Goal: Information Seeking & Learning: Learn about a topic

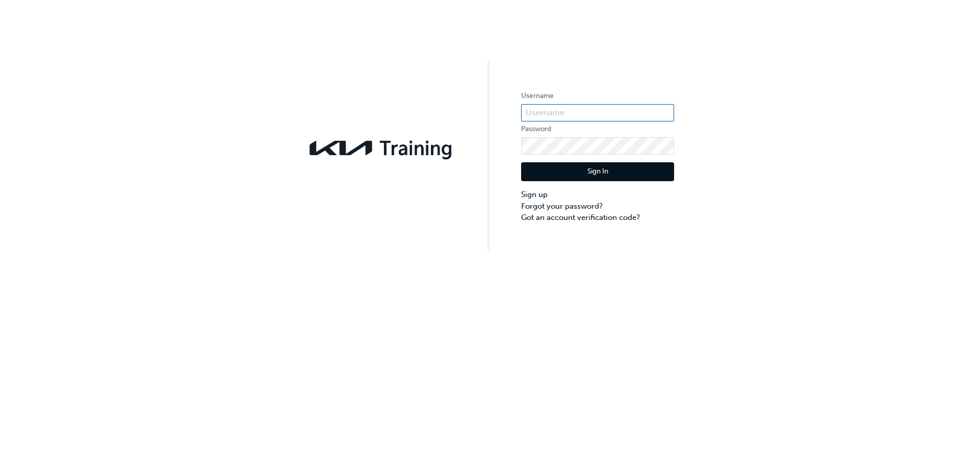
type input "KAU82879D5"
click at [615, 172] on button "Sign In" at bounding box center [597, 171] width 153 height 19
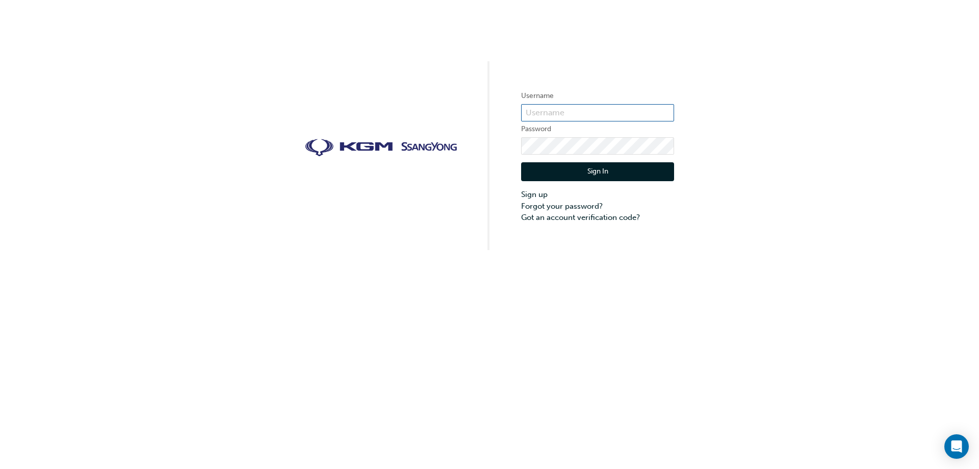
type input "Tori.[PERSON_NAME]"
click at [563, 171] on button "Sign In" at bounding box center [597, 171] width 153 height 19
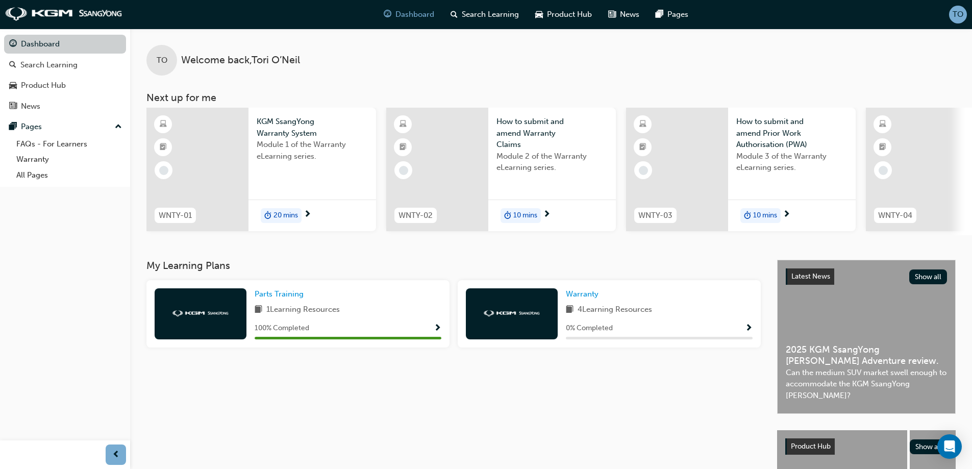
click at [67, 41] on link "Dashboard" at bounding box center [65, 44] width 122 height 19
click at [272, 298] on span "Parts Training" at bounding box center [279, 293] width 49 height 9
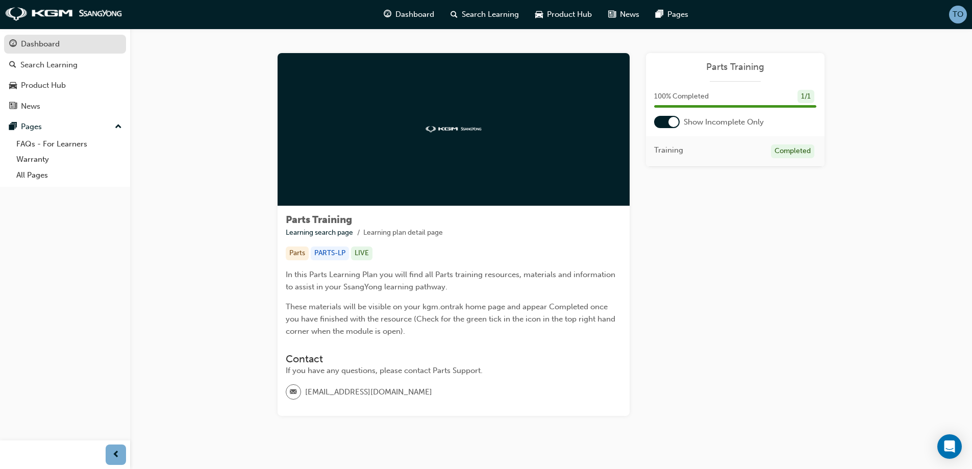
click at [48, 50] on div "Dashboard" at bounding box center [65, 44] width 112 height 13
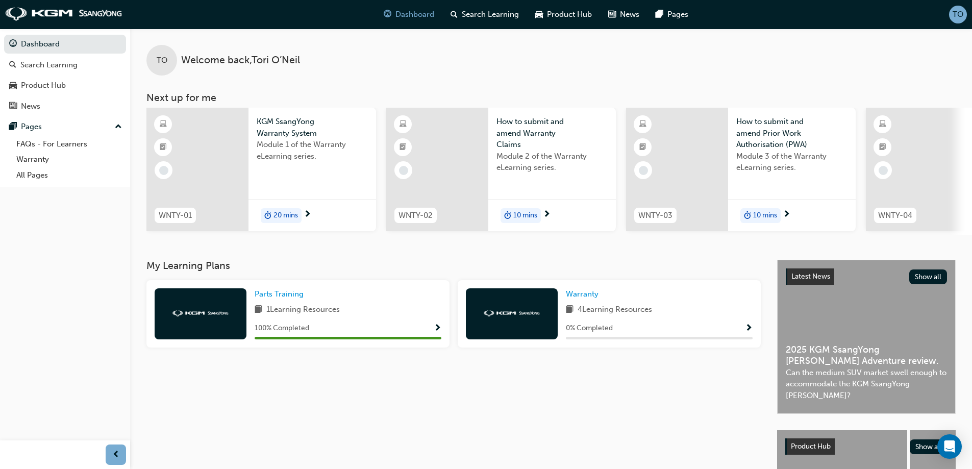
click at [218, 172] on div at bounding box center [197, 169] width 102 height 123
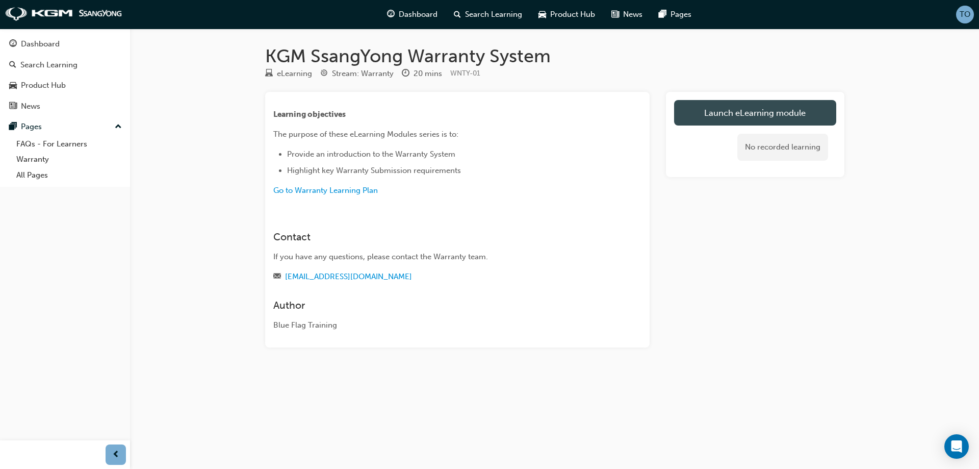
click at [735, 112] on link "Launch eLearning module" at bounding box center [755, 113] width 162 height 26
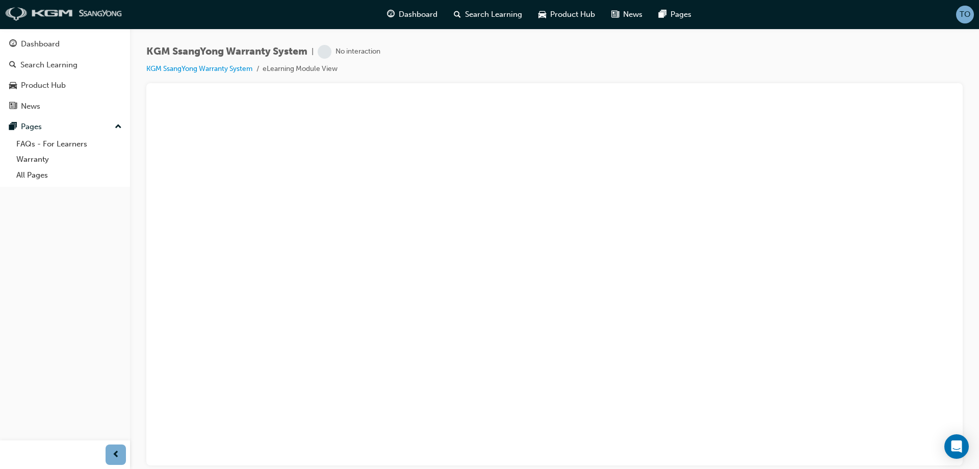
click at [61, 16] on img at bounding box center [63, 14] width 117 height 14
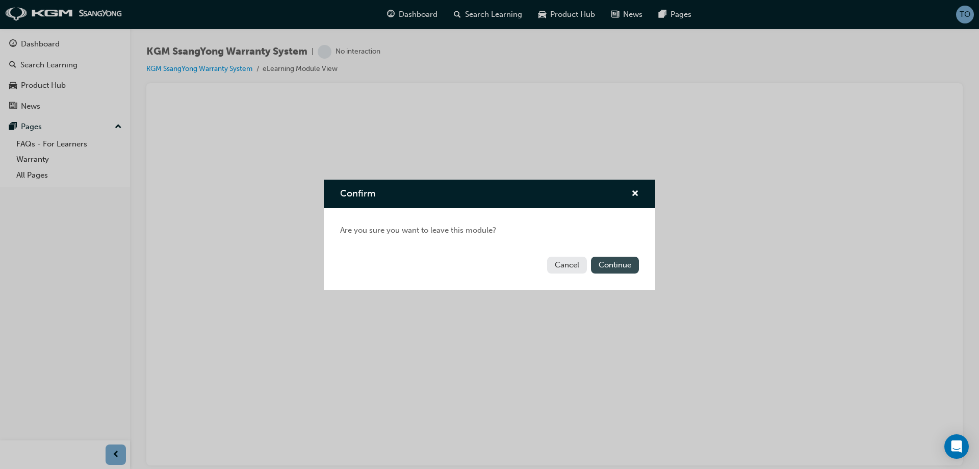
click at [634, 269] on button "Continue" at bounding box center [615, 265] width 48 height 17
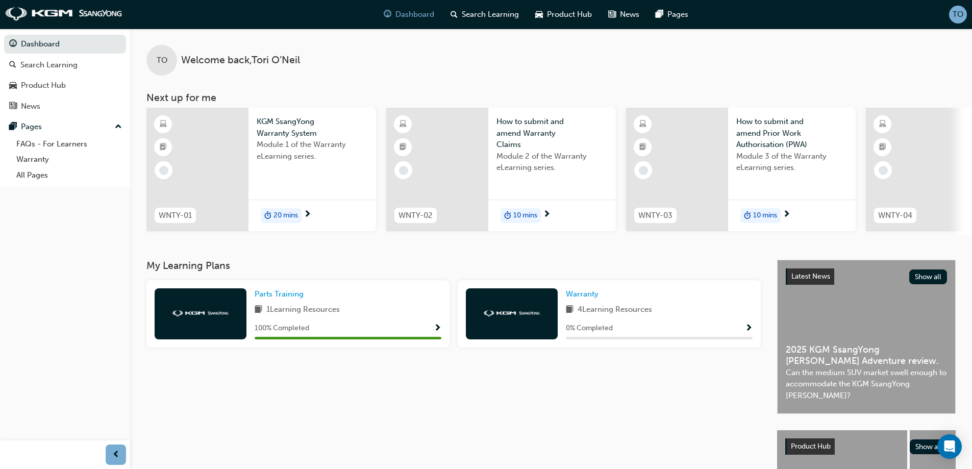
click at [275, 211] on span "20 mins" at bounding box center [285, 216] width 24 height 12
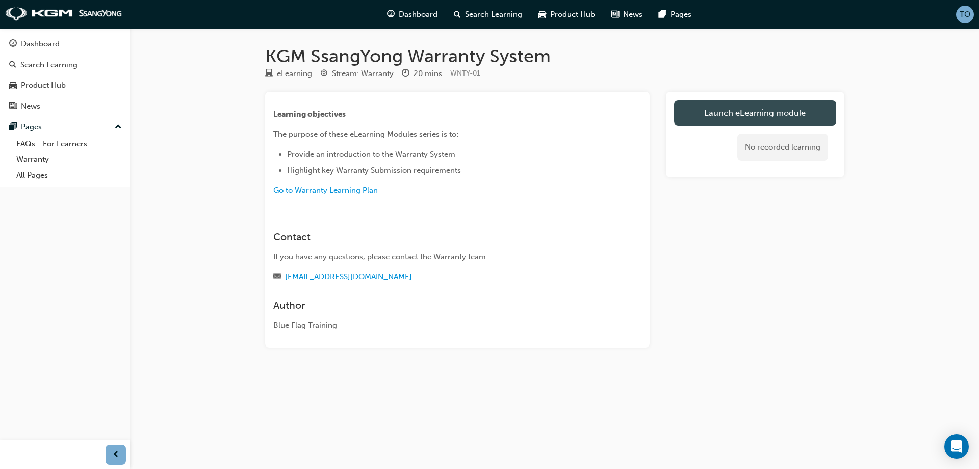
click at [729, 111] on link "Launch eLearning module" at bounding box center [755, 113] width 162 height 26
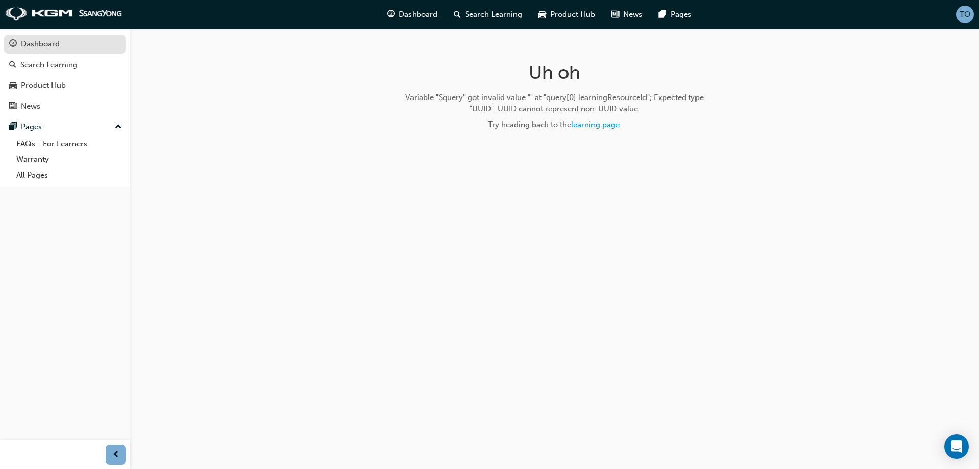
click at [62, 49] on div "Dashboard" at bounding box center [65, 44] width 112 height 13
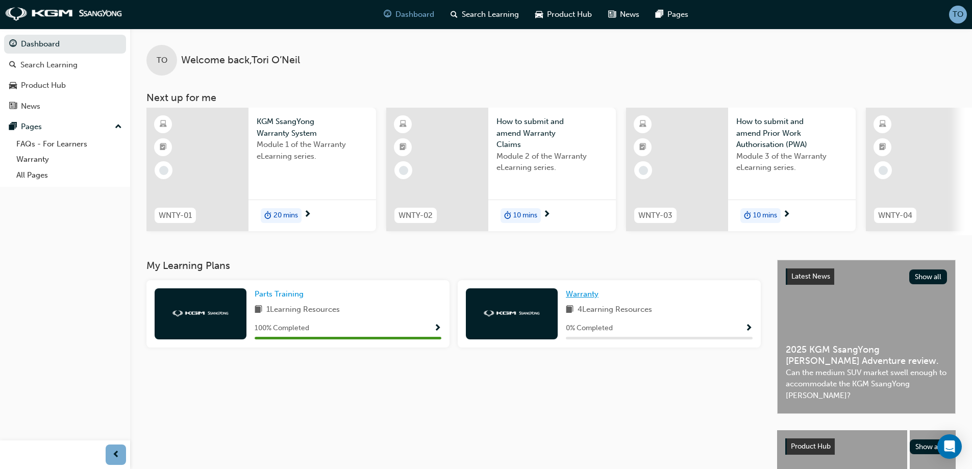
click at [581, 294] on span "Warranty" at bounding box center [582, 293] width 33 height 9
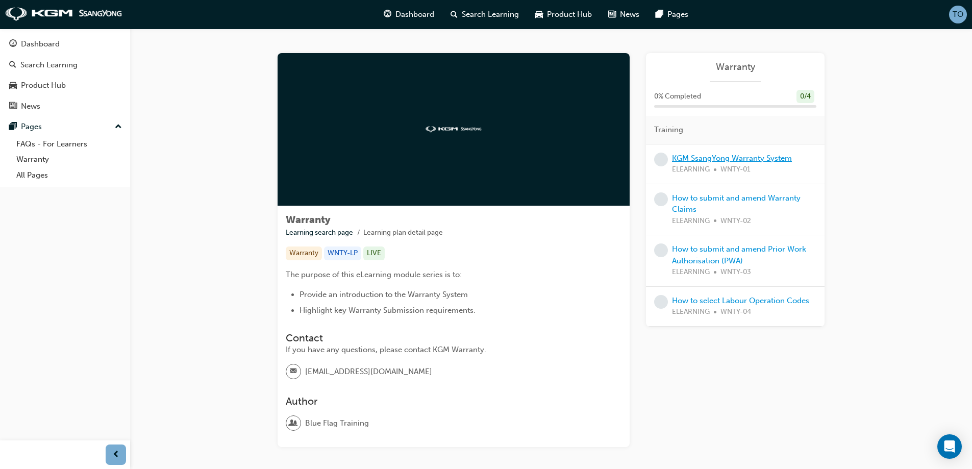
click at [759, 158] on link "KGM SsangYong Warranty System" at bounding box center [732, 158] width 120 height 9
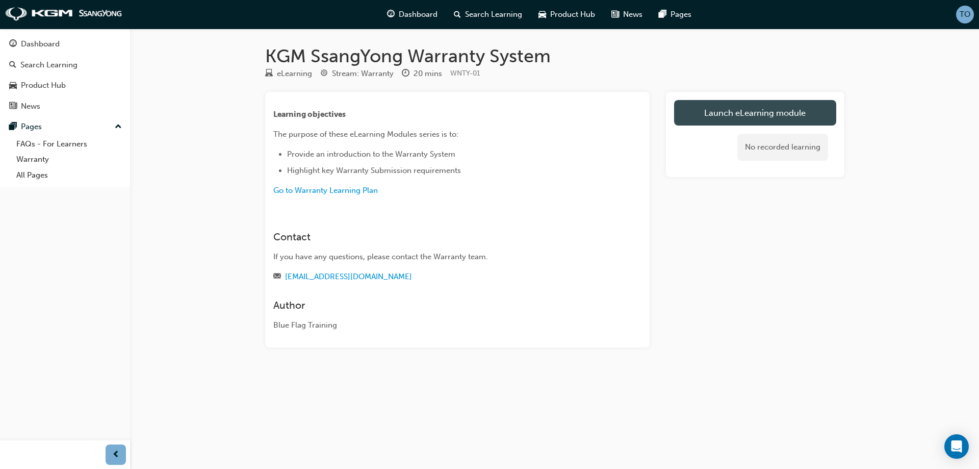
click at [763, 103] on link "Launch eLearning module" at bounding box center [755, 113] width 162 height 26
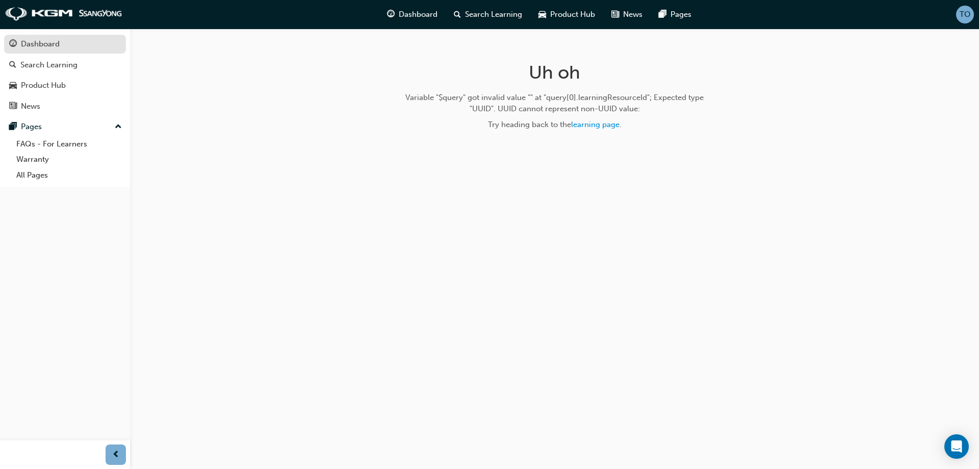
click at [41, 39] on div "Dashboard" at bounding box center [40, 44] width 39 height 12
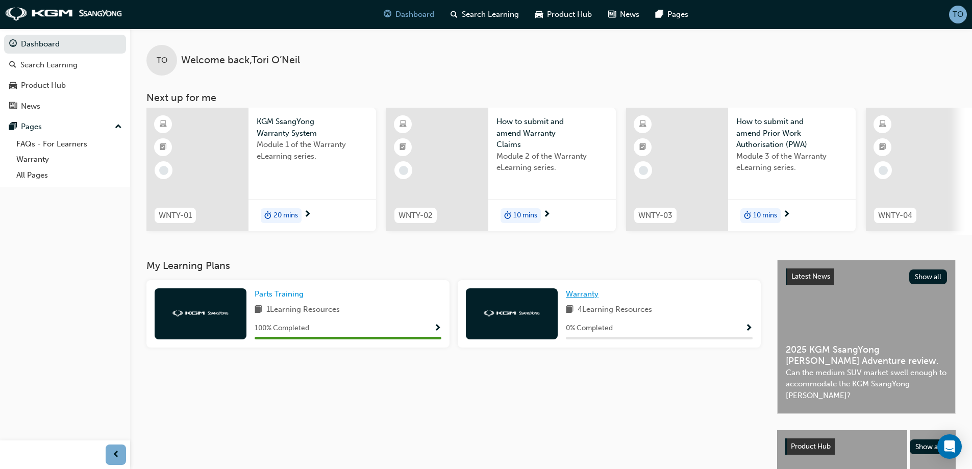
click at [579, 298] on span "Warranty" at bounding box center [582, 293] width 33 height 9
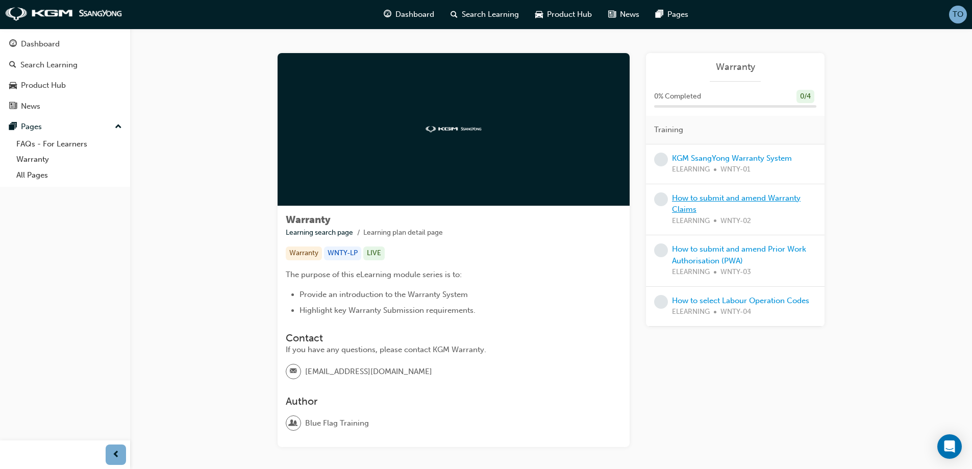
click at [729, 202] on link "How to submit and amend Warranty Claims" at bounding box center [736, 203] width 129 height 21
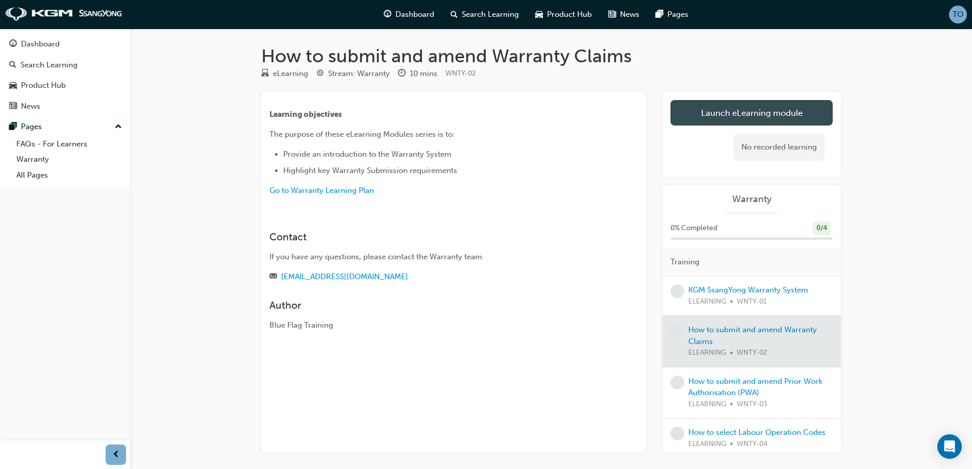
click at [784, 100] on link "Launch eLearning module" at bounding box center [751, 113] width 162 height 26
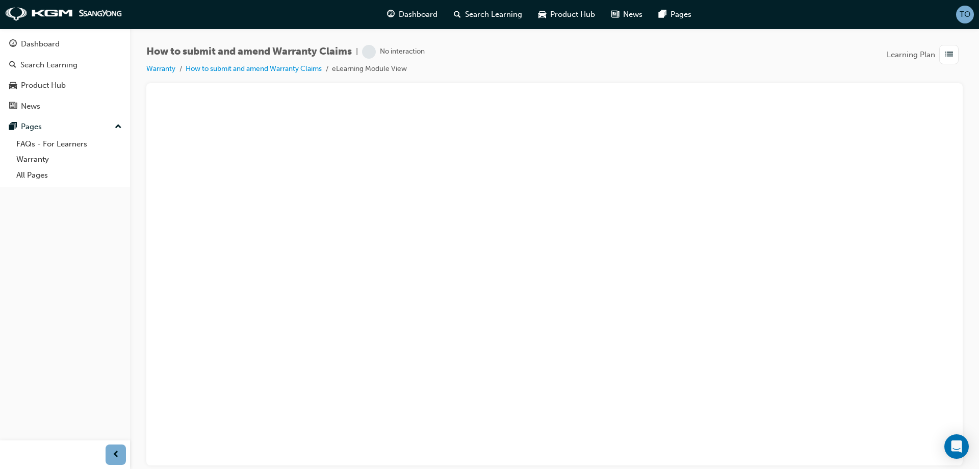
click at [297, 57] on span "How to submit and amend Warranty Claims" at bounding box center [249, 52] width 206 height 12
click at [299, 65] on li "How to submit and amend Warranty Claims" at bounding box center [259, 69] width 146 height 12
click at [300, 69] on link "How to submit and amend Warranty Claims" at bounding box center [254, 68] width 136 height 9
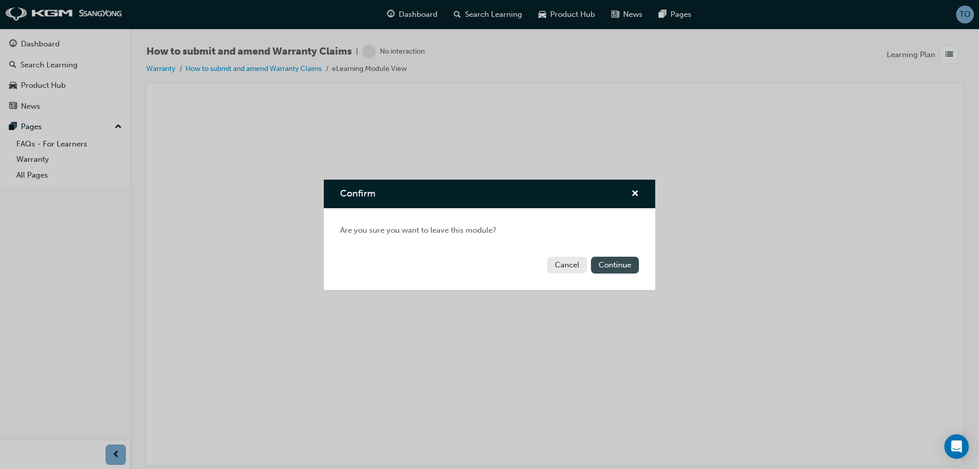
click at [622, 269] on button "Continue" at bounding box center [615, 265] width 48 height 17
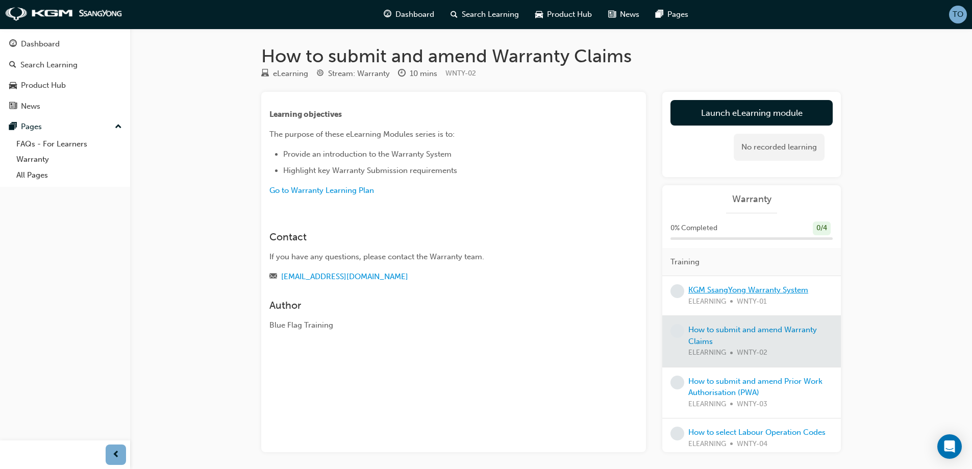
click at [787, 292] on link "KGM SsangYong Warranty System" at bounding box center [748, 289] width 120 height 9
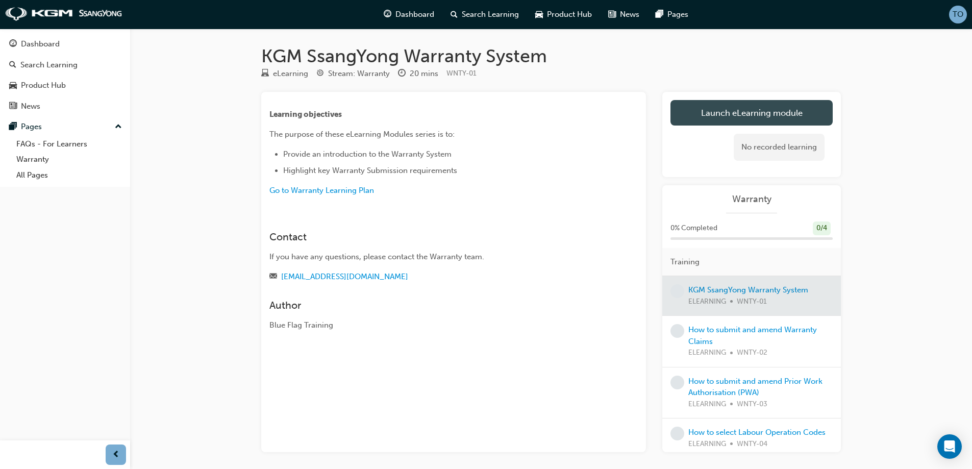
click at [727, 104] on link "Launch eLearning module" at bounding box center [751, 113] width 162 height 26
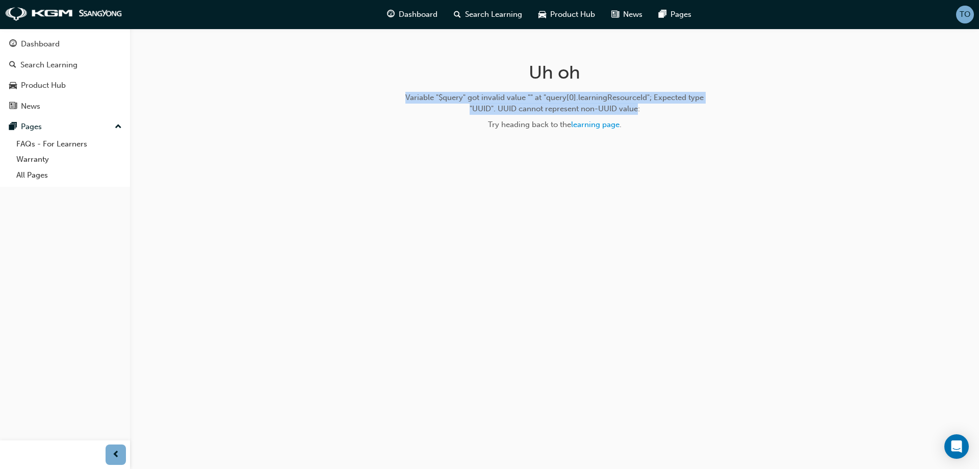
drag, startPoint x: 637, startPoint y: 113, endPoint x: 398, endPoint y: 91, distance: 239.2
click at [398, 91] on div "Uh oh Variable "$query" got invalid value "" at "query[0].learningResourceId"; …" at bounding box center [555, 100] width 332 height 142
copy div "Variable "$query" got invalid value "" at "query[0].learningResourceId"; Expect…"
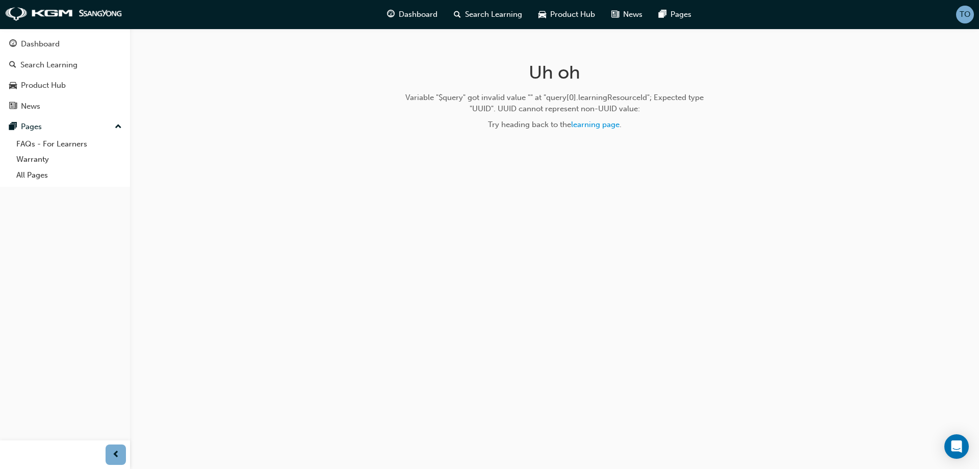
drag, startPoint x: 907, startPoint y: 77, endPoint x: 458, endPoint y: 70, distance: 449.5
click at [906, 77] on div "Uh oh Variable "$query" got invalid value "" at "query[0].learningResourceId"; …" at bounding box center [489, 234] width 979 height 469
click at [56, 15] on img at bounding box center [63, 14] width 117 height 14
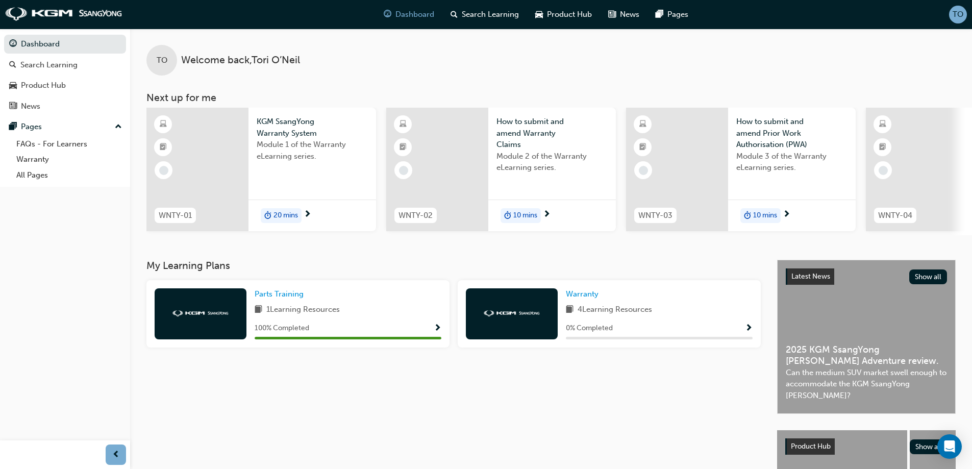
click at [748, 329] on span "Show Progress" at bounding box center [749, 328] width 8 height 9
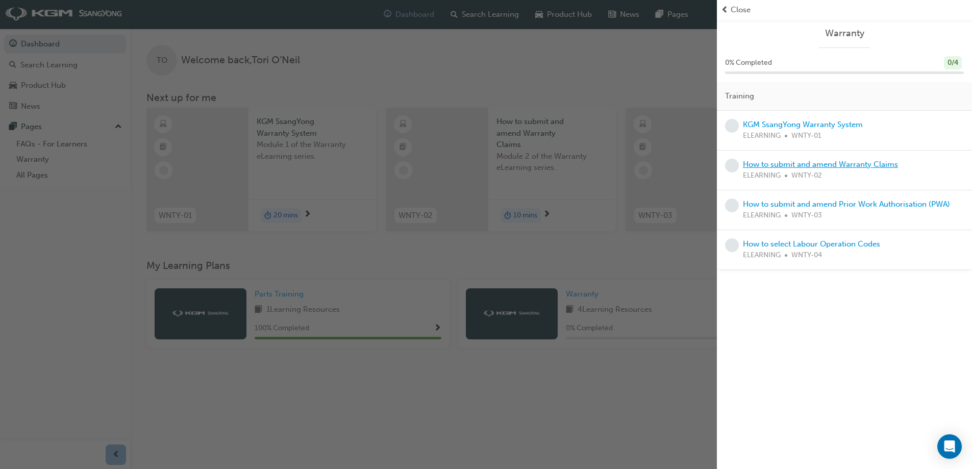
click at [833, 168] on link "How to submit and amend Warranty Claims" at bounding box center [820, 164] width 155 height 9
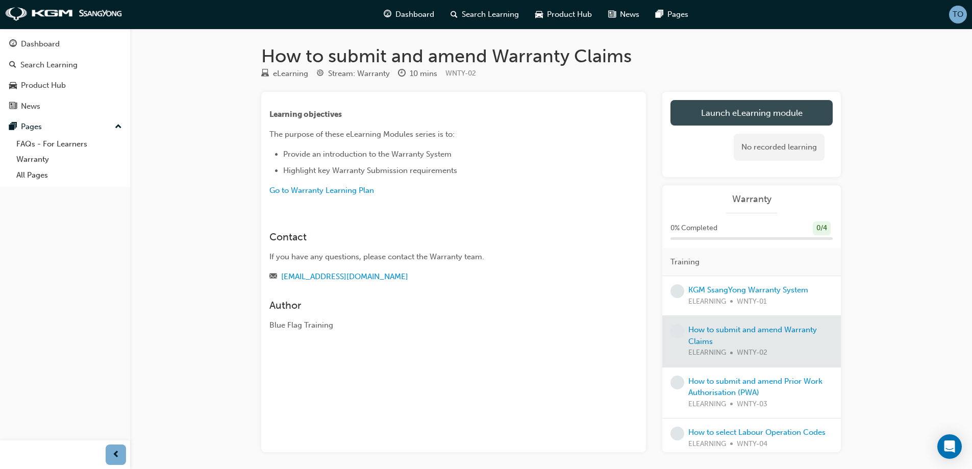
click at [719, 103] on link "Launch eLearning module" at bounding box center [751, 113] width 162 height 26
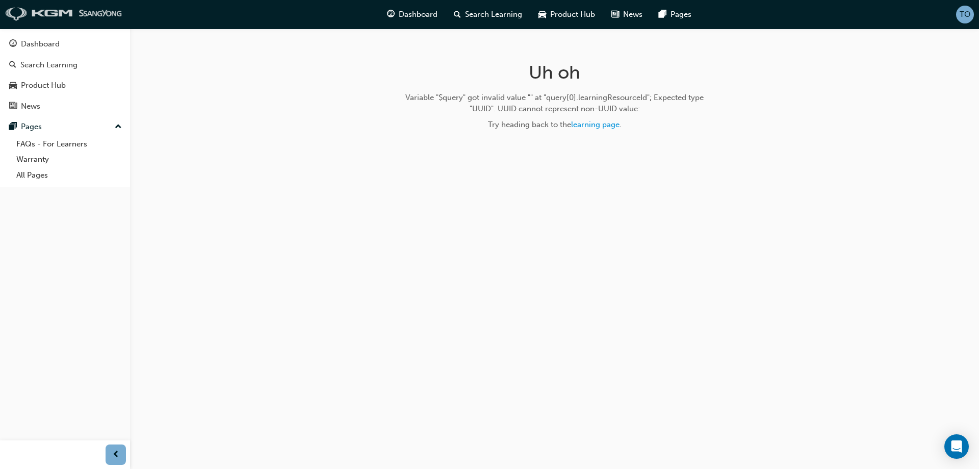
click at [42, 12] on img at bounding box center [63, 14] width 117 height 14
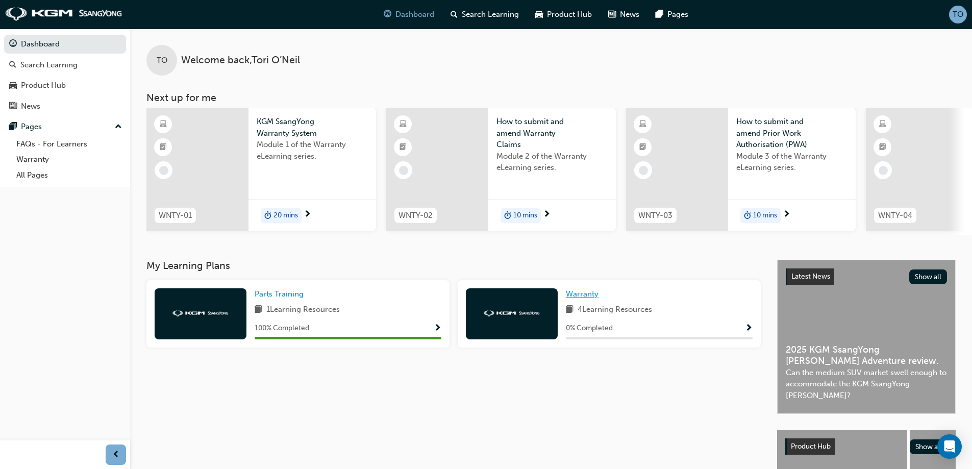
click at [589, 292] on link "Warranty" at bounding box center [584, 294] width 37 height 12
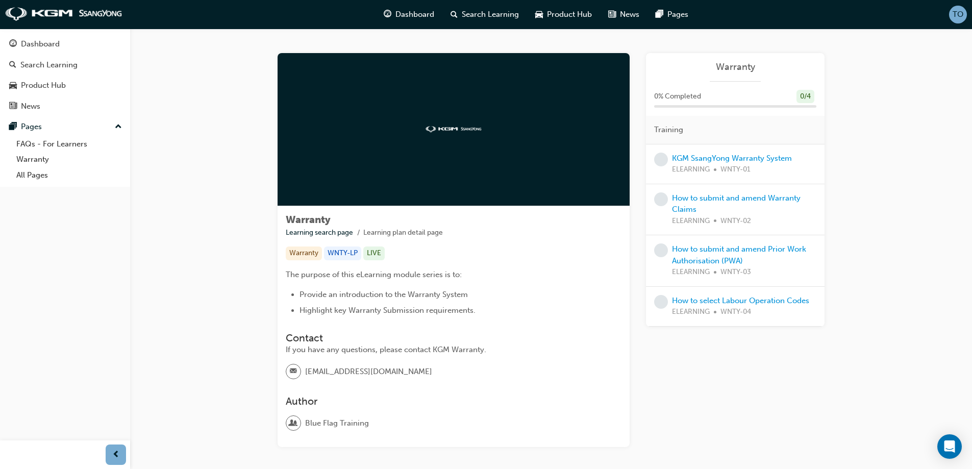
click at [726, 254] on div "How to submit and amend Prior Work Authorisation (PWA) ELEARNING WNTY-03" at bounding box center [744, 260] width 144 height 35
drag, startPoint x: 695, startPoint y: 256, endPoint x: 688, endPoint y: 256, distance: 7.1
click at [695, 255] on div "How to submit and amend Prior Work Authorisation (PWA) ELEARNING WNTY-03" at bounding box center [744, 260] width 144 height 35
click at [696, 258] on link "How to submit and amend Prior Work Authorisation (PWA)" at bounding box center [739, 254] width 134 height 21
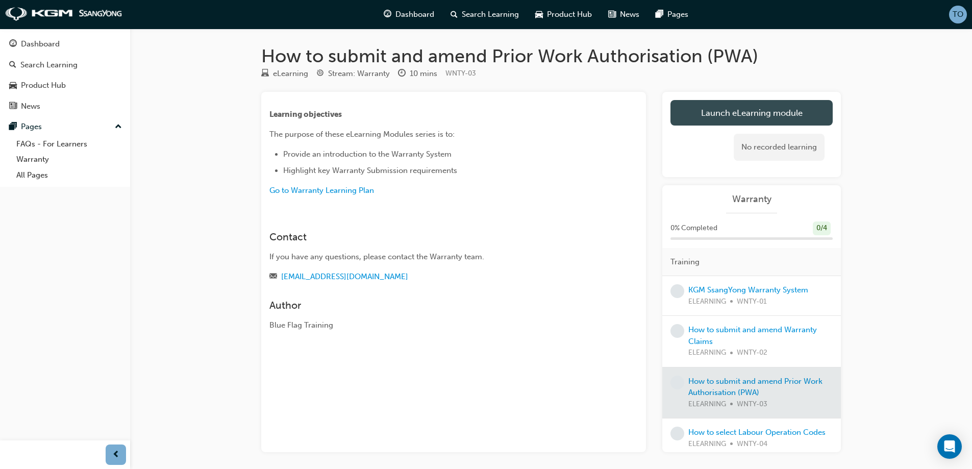
click at [701, 101] on link "Launch eLearning module" at bounding box center [751, 113] width 162 height 26
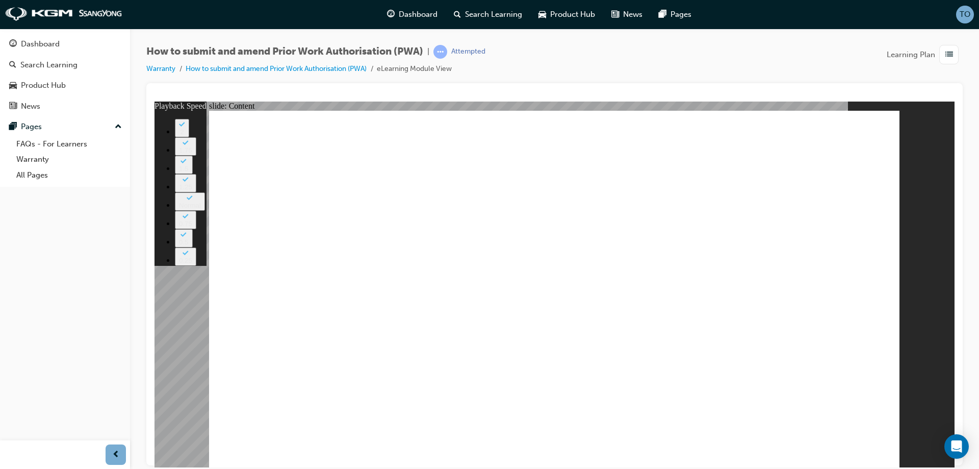
type input "445"
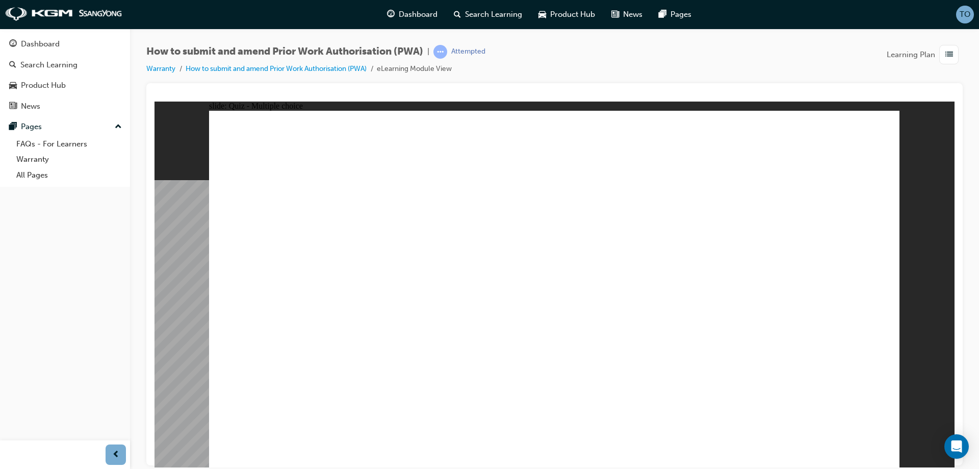
checkbox input "true"
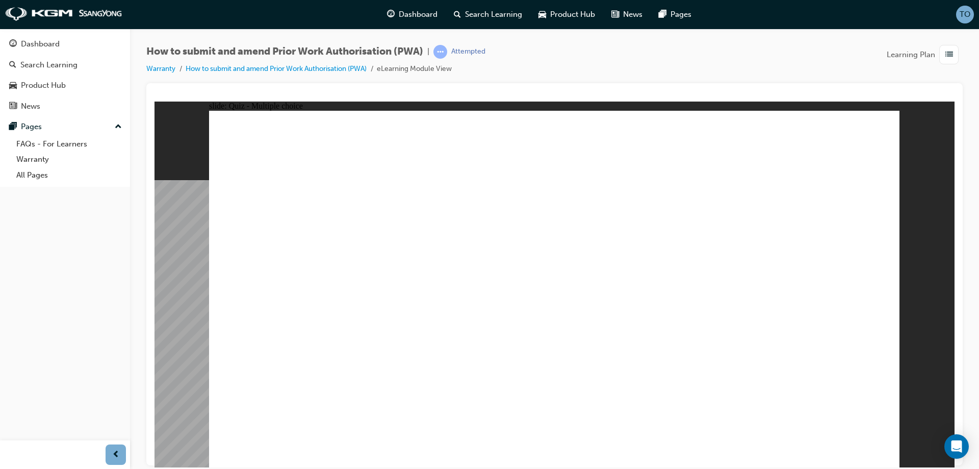
radio input "true"
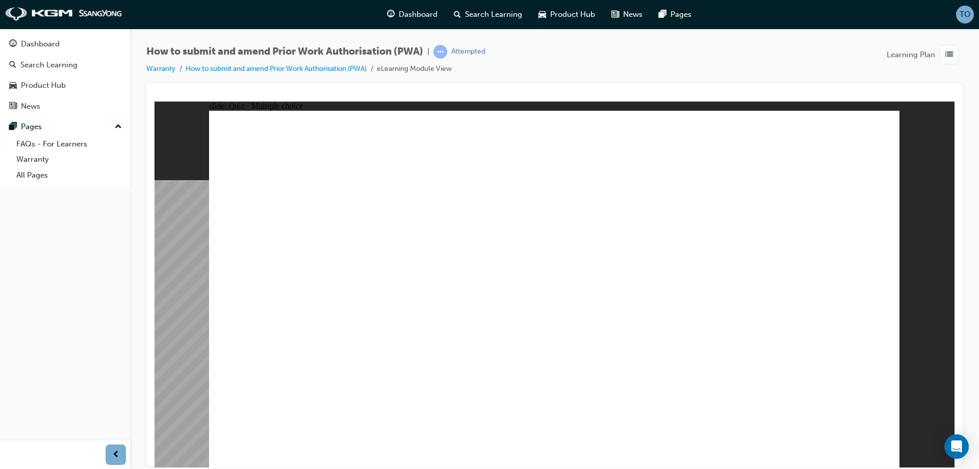
radio input "false"
radio input "true"
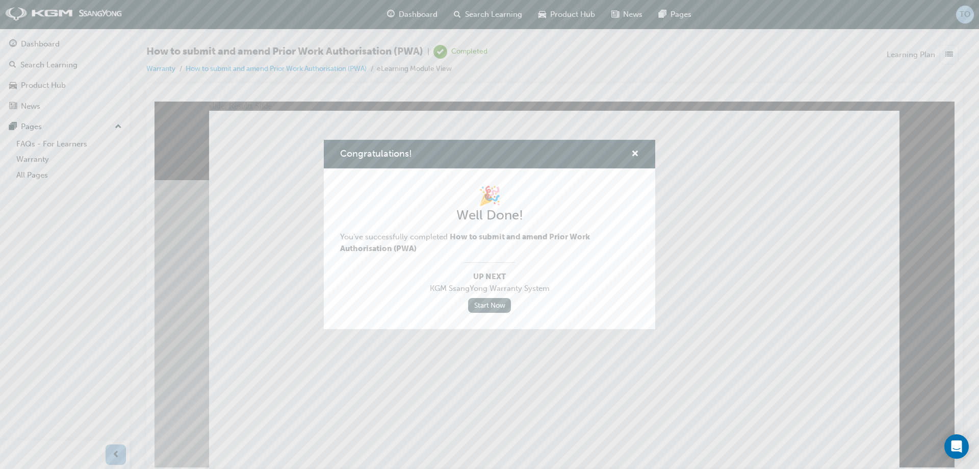
click at [498, 305] on link "Start Now" at bounding box center [489, 305] width 43 height 15
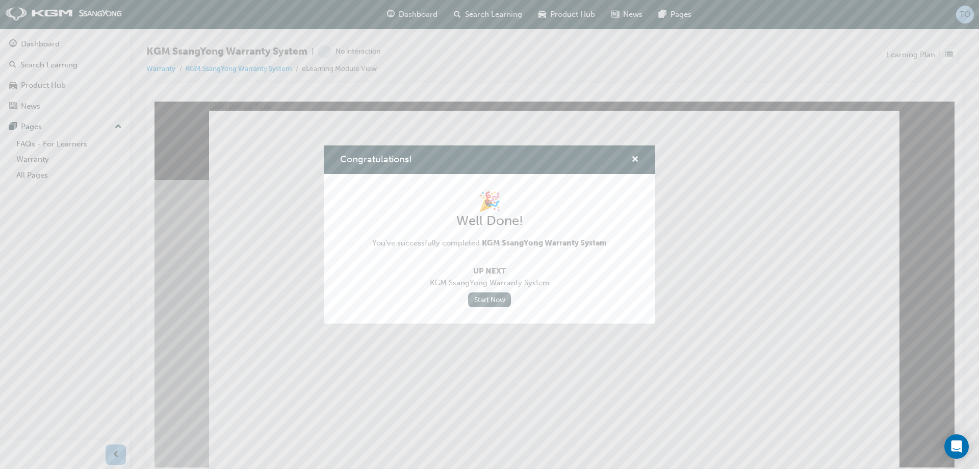
click at [492, 292] on link "Start Now" at bounding box center [489, 299] width 43 height 15
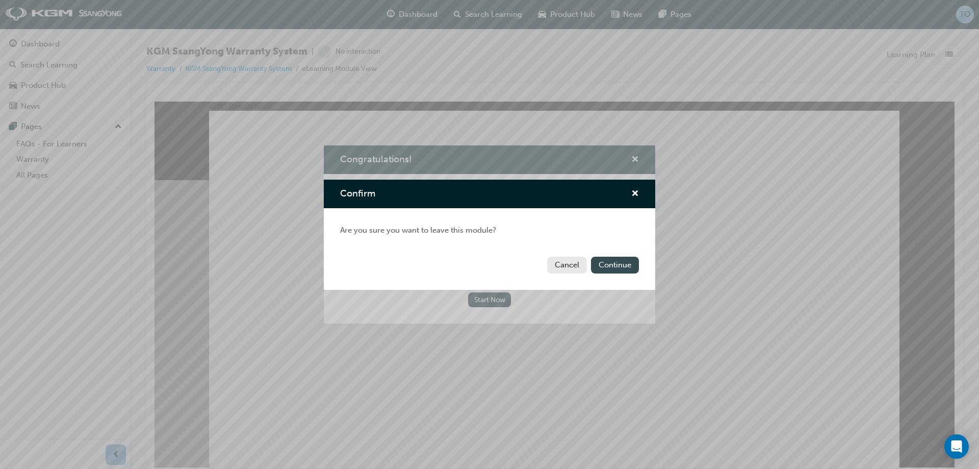
click at [628, 262] on button "Continue" at bounding box center [615, 265] width 48 height 17
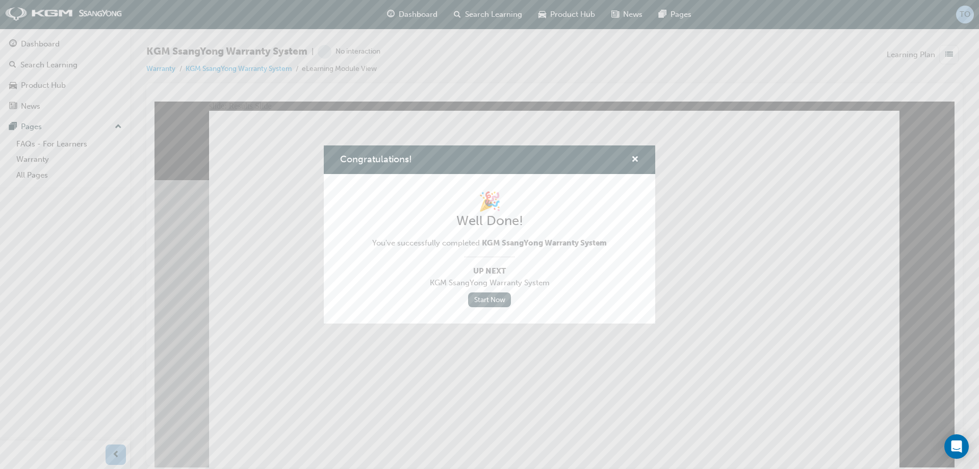
click at [474, 294] on link "Start Now" at bounding box center [489, 299] width 43 height 15
click at [478, 299] on link "Start Now" at bounding box center [489, 299] width 43 height 15
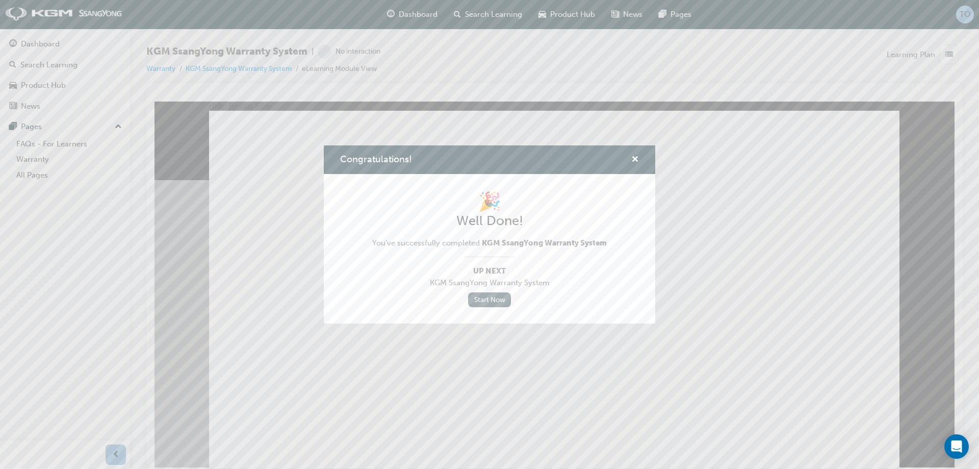
click at [477, 296] on link "Start Now" at bounding box center [489, 299] width 43 height 15
click at [636, 160] on span "cross-icon" at bounding box center [635, 160] width 8 height 9
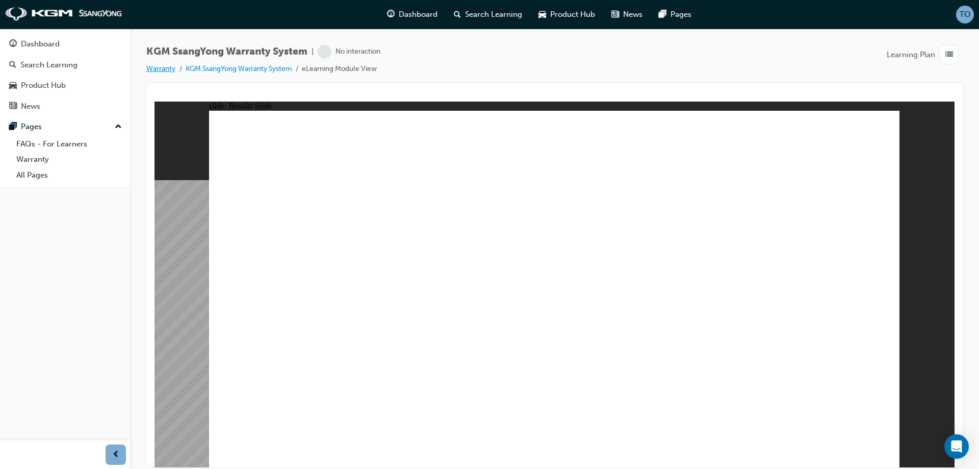
click at [167, 64] on link "Warranty" at bounding box center [160, 68] width 29 height 9
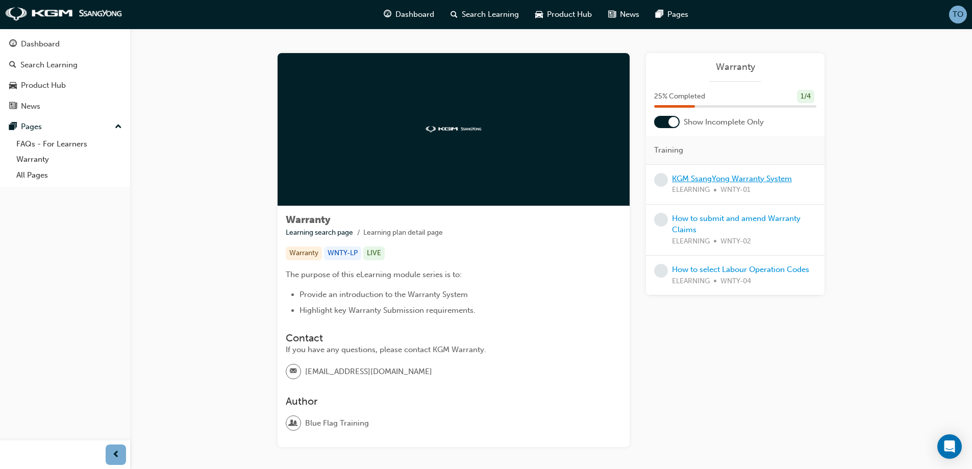
click at [689, 178] on link "KGM SsangYong Warranty System" at bounding box center [732, 178] width 120 height 9
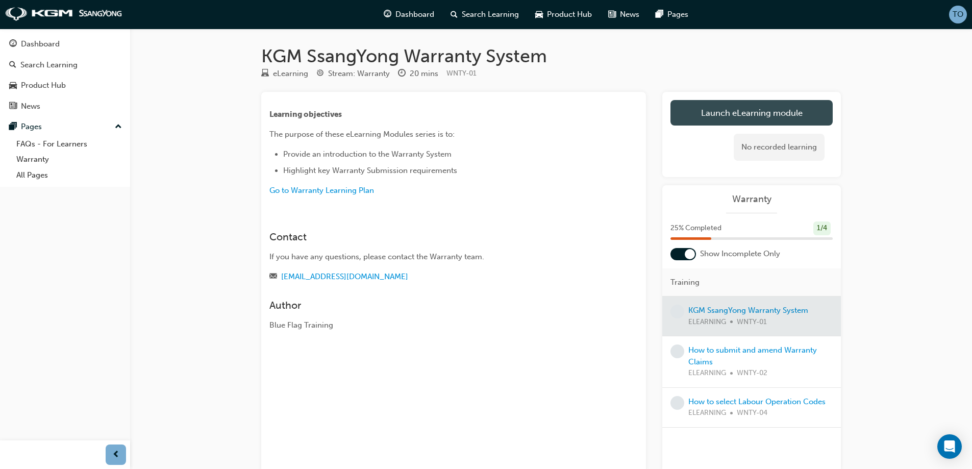
click at [695, 118] on link "Launch eLearning module" at bounding box center [751, 113] width 162 height 26
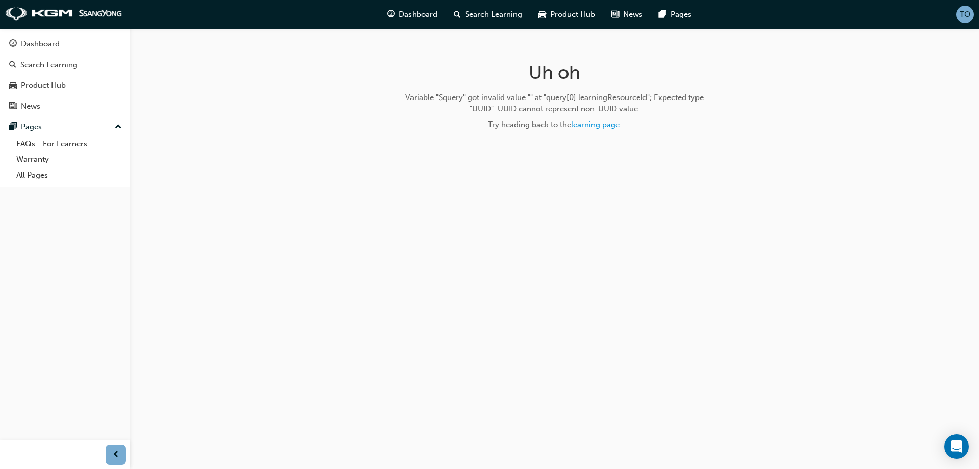
click at [593, 124] on link "learning page" at bounding box center [595, 124] width 48 height 9
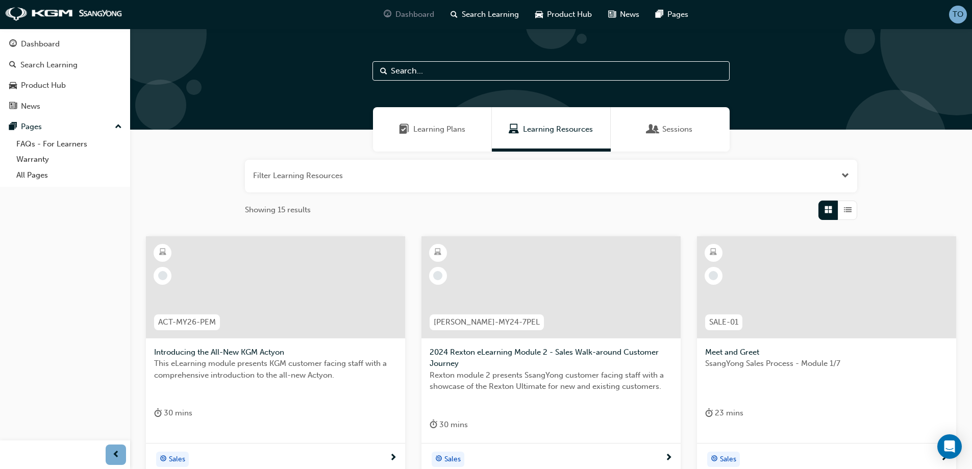
click at [408, 14] on span "Dashboard" at bounding box center [414, 15] width 39 height 12
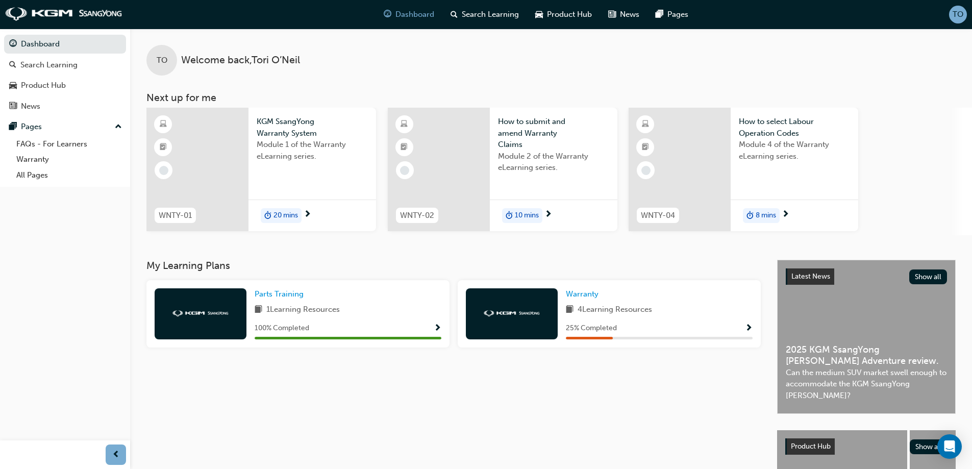
click at [287, 157] on span "Module 1 of the Warranty eLearning series." at bounding box center [312, 150] width 111 height 23
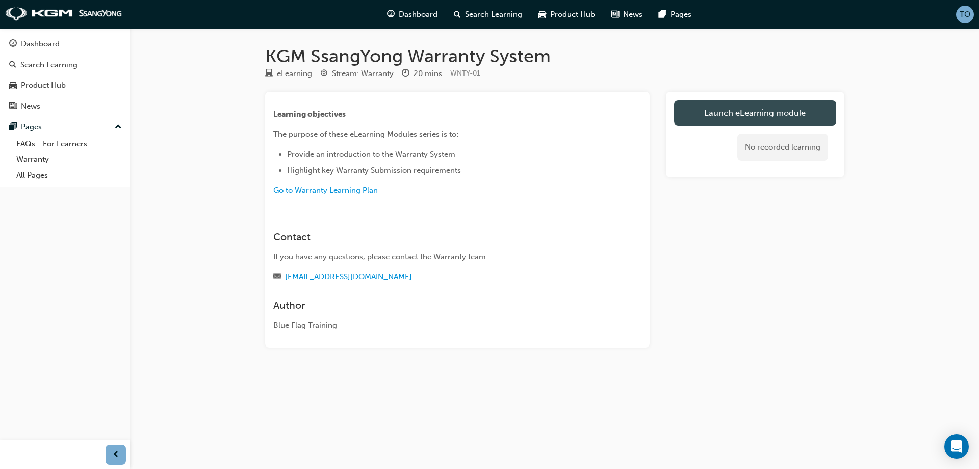
click at [791, 109] on link "Launch eLearning module" at bounding box center [755, 113] width 162 height 26
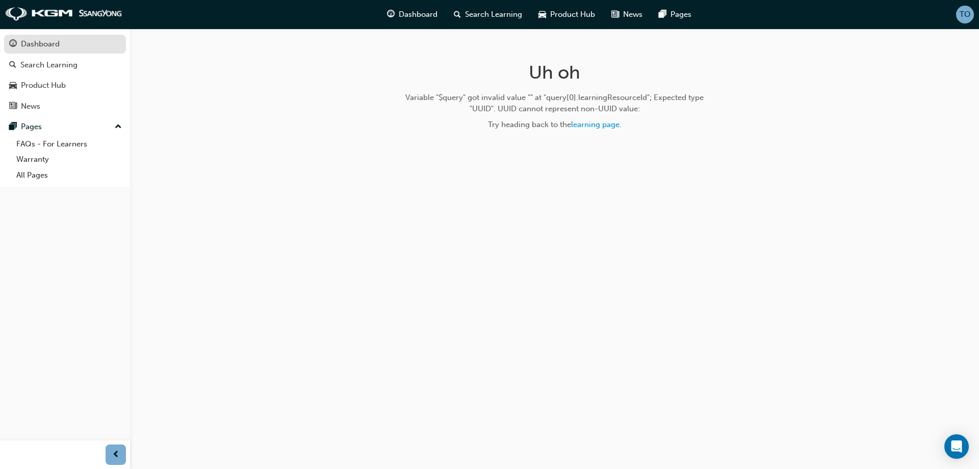
click at [43, 43] on div "Dashboard" at bounding box center [40, 44] width 39 height 12
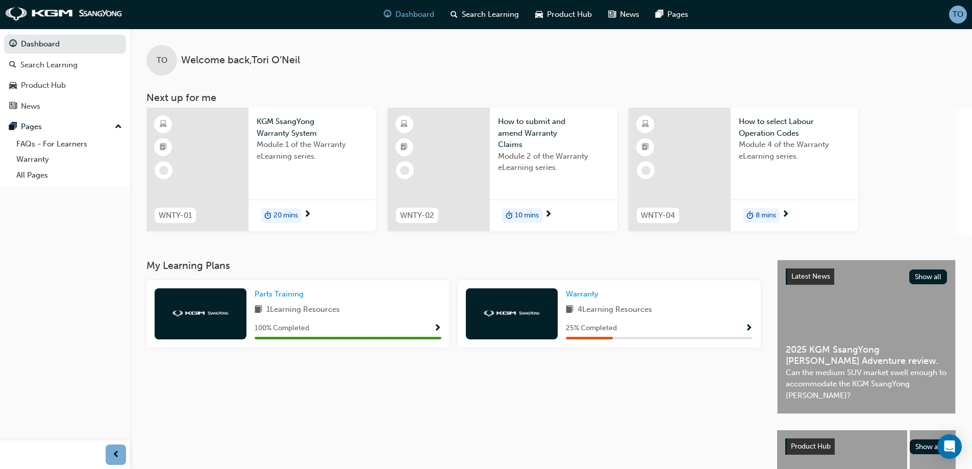
click at [563, 141] on span "How to submit and amend Warranty Claims" at bounding box center [553, 133] width 111 height 35
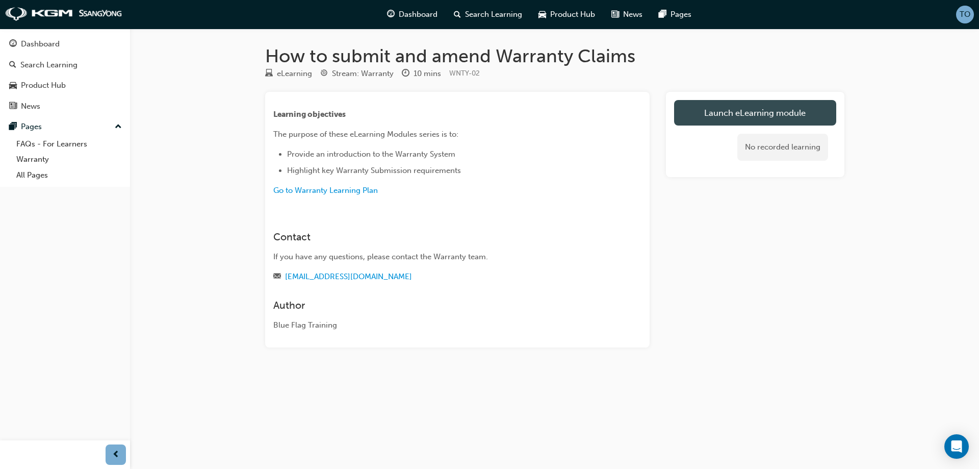
click at [753, 116] on link "Launch eLearning module" at bounding box center [755, 113] width 162 height 26
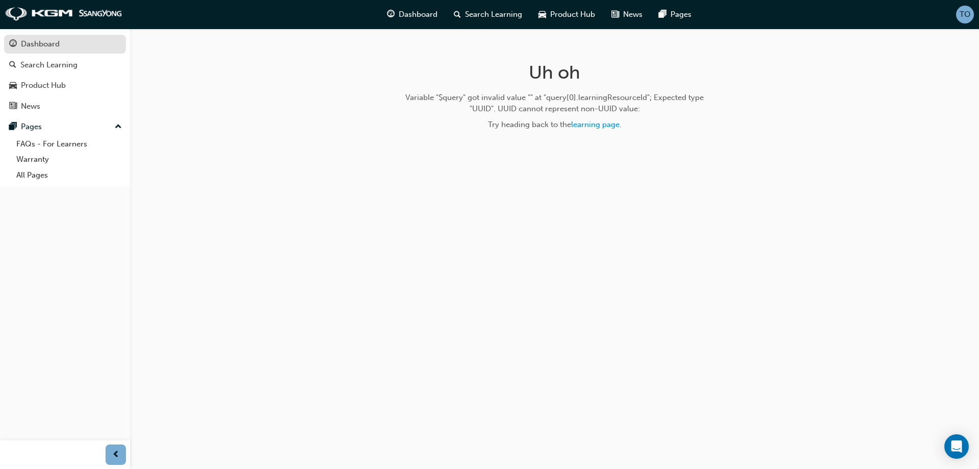
click at [98, 48] on div "Dashboard" at bounding box center [65, 44] width 112 height 13
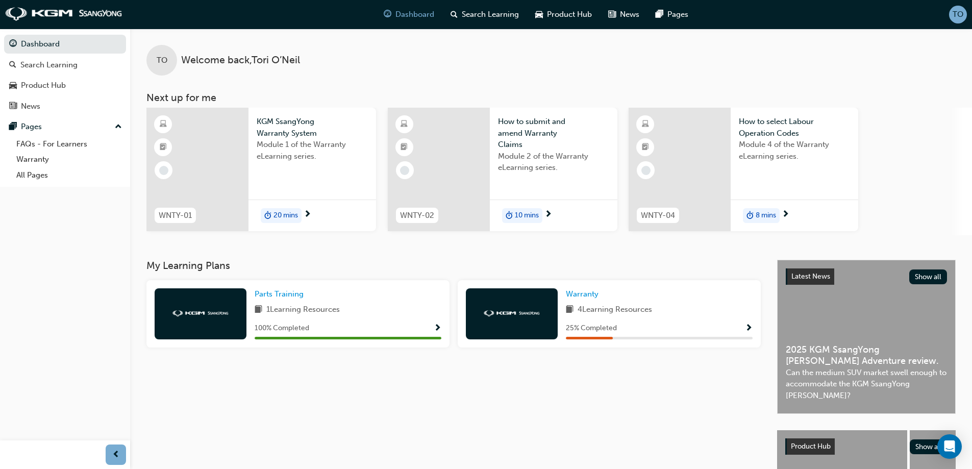
click at [804, 155] on span "Module 4 of the Warranty eLearning series." at bounding box center [794, 150] width 111 height 23
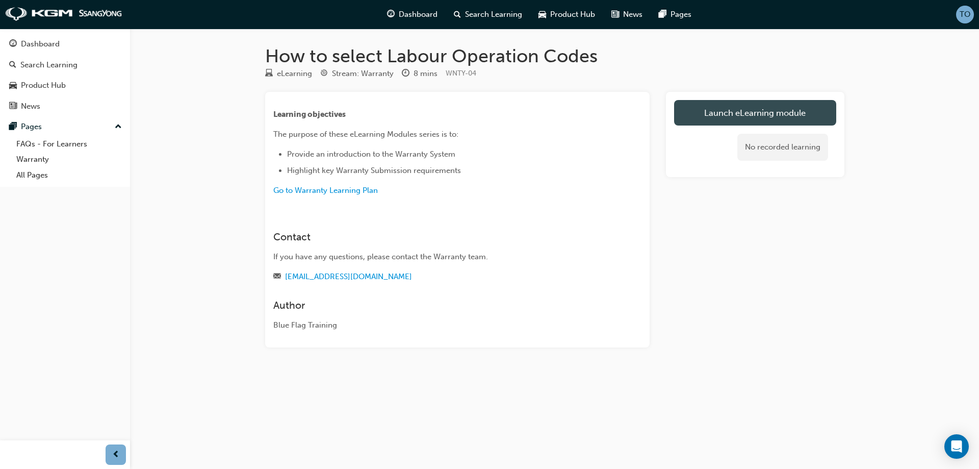
click at [739, 107] on link "Launch eLearning module" at bounding box center [755, 113] width 162 height 26
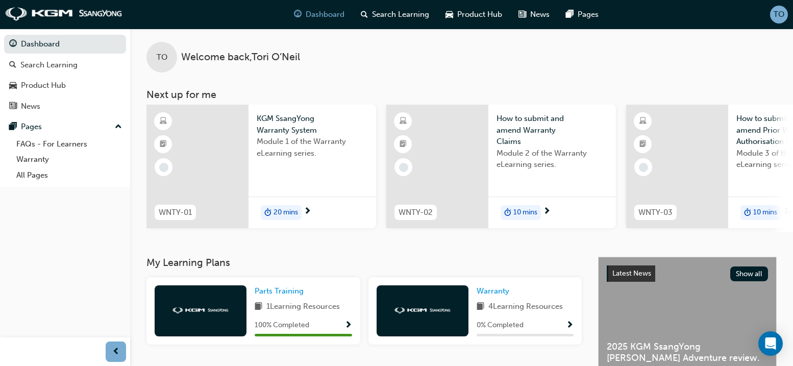
scroll to position [51, 0]
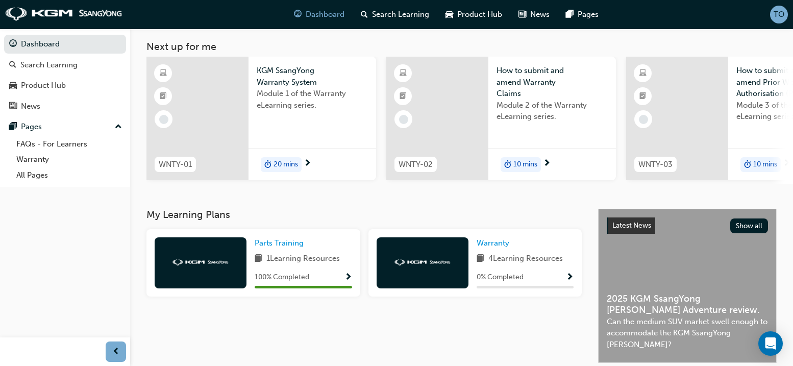
click at [277, 129] on div "KGM SsangYong Warranty System Module 1 of the Warranty eLearning series." at bounding box center [312, 97] width 128 height 80
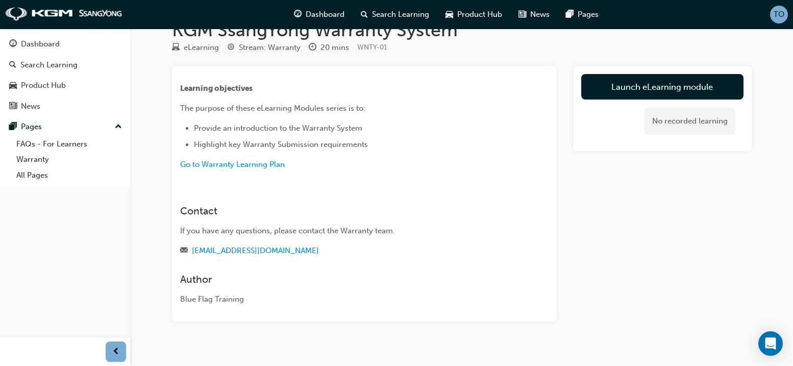
scroll to position [40, 0]
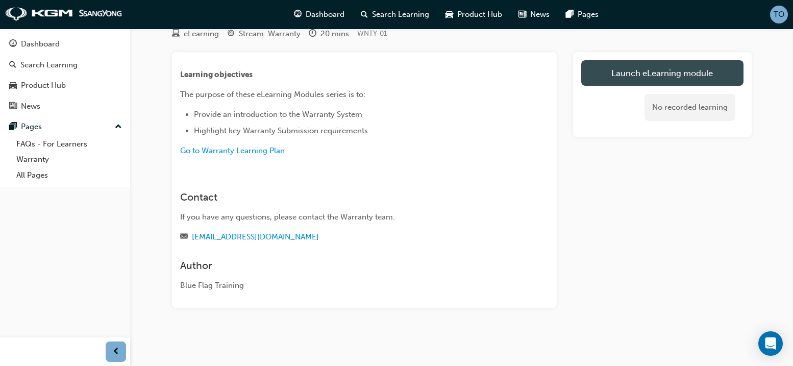
click at [674, 72] on link "Launch eLearning module" at bounding box center [662, 73] width 162 height 26
